Goal: Transaction & Acquisition: Purchase product/service

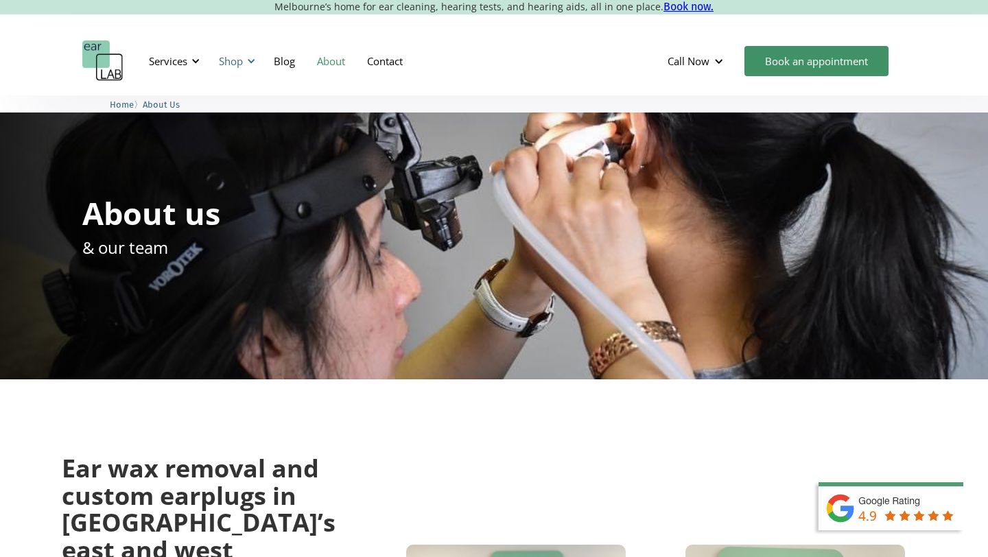
click at [246, 57] on div "Shop" at bounding box center [235, 60] width 49 height 41
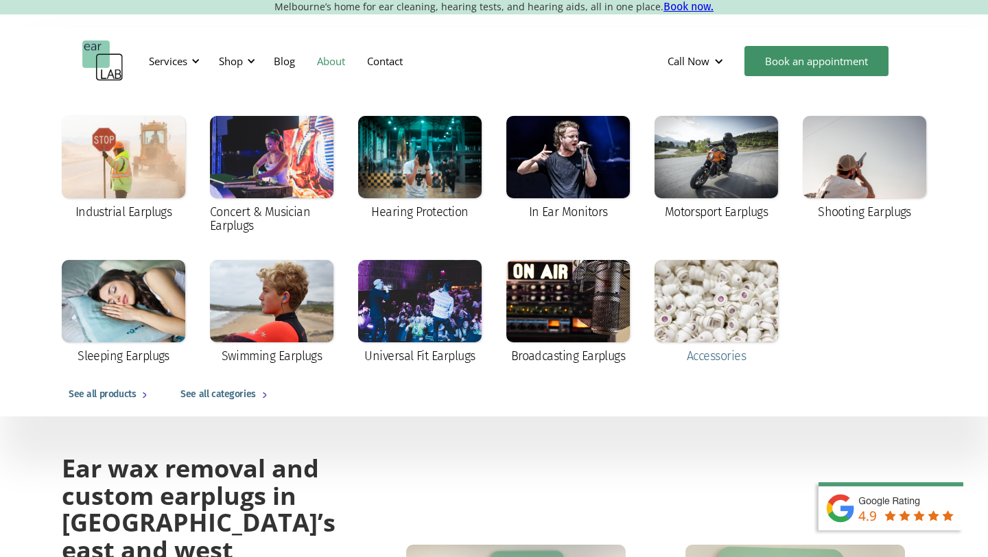
click at [685, 320] on div at bounding box center [717, 301] width 124 height 82
